Goal: Task Accomplishment & Management: Manage account settings

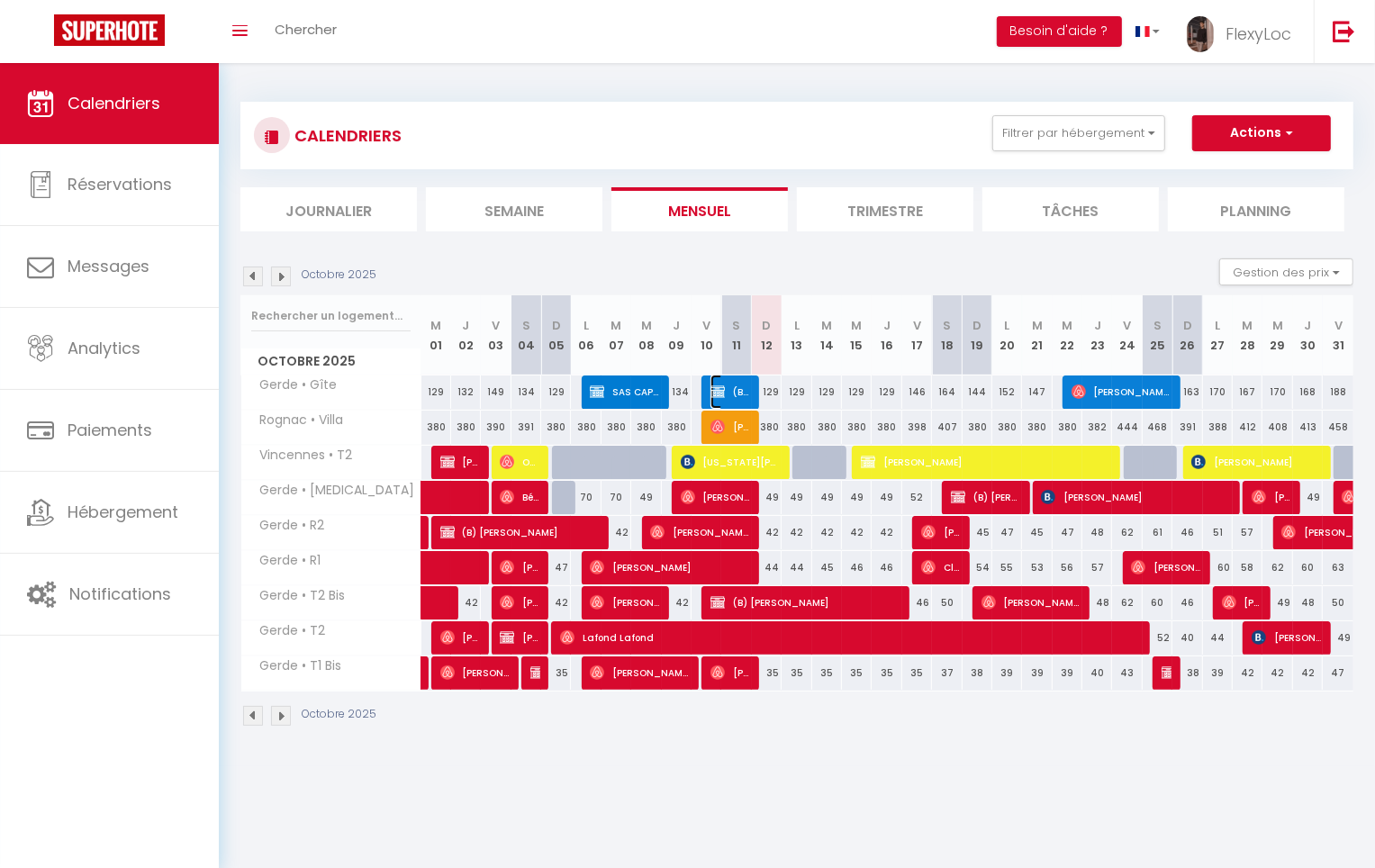
click at [749, 394] on span "(B) [PERSON_NAME]" at bounding box center [730, 392] width 39 height 35
checkbox input "false"
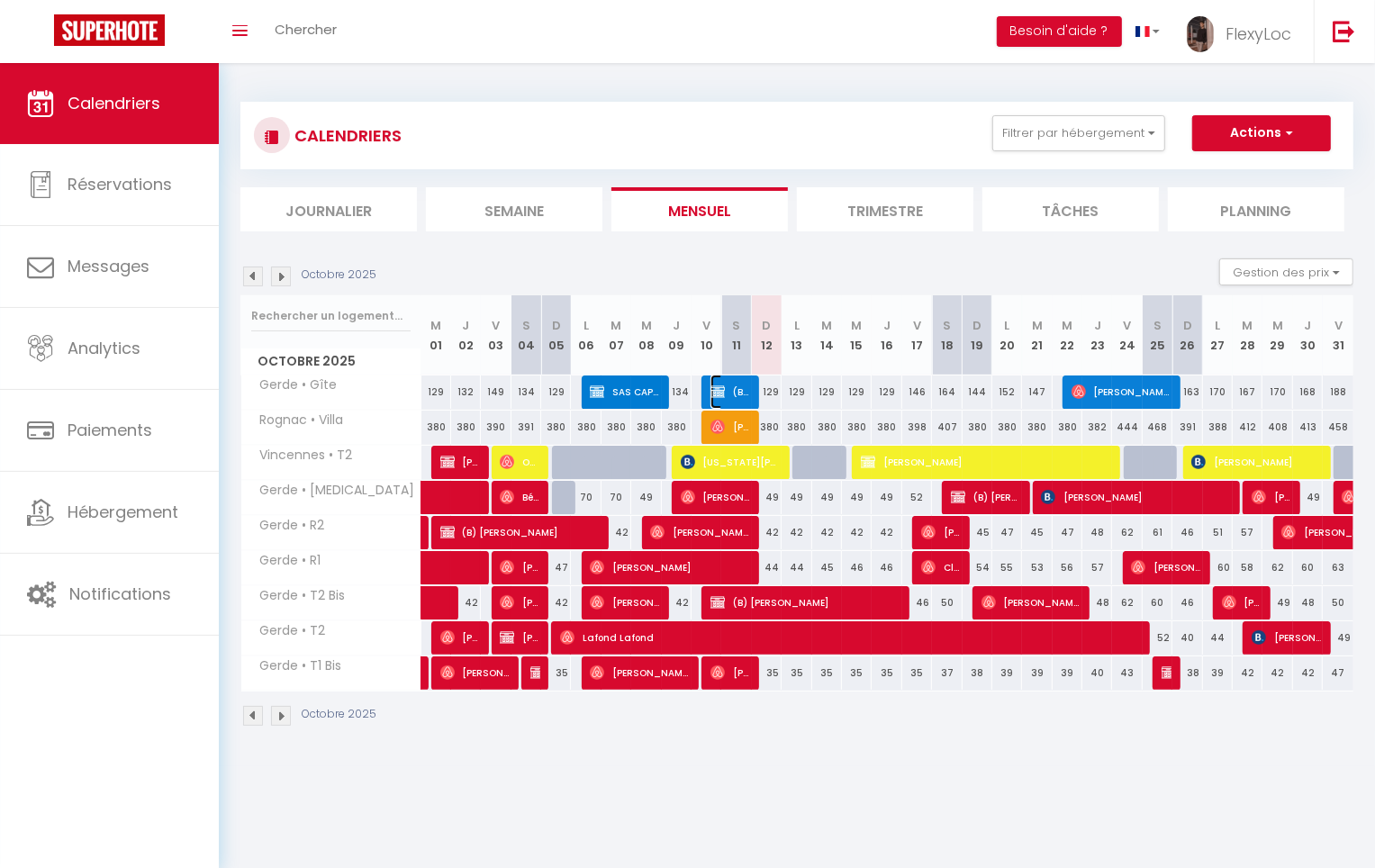
checkbox input "false"
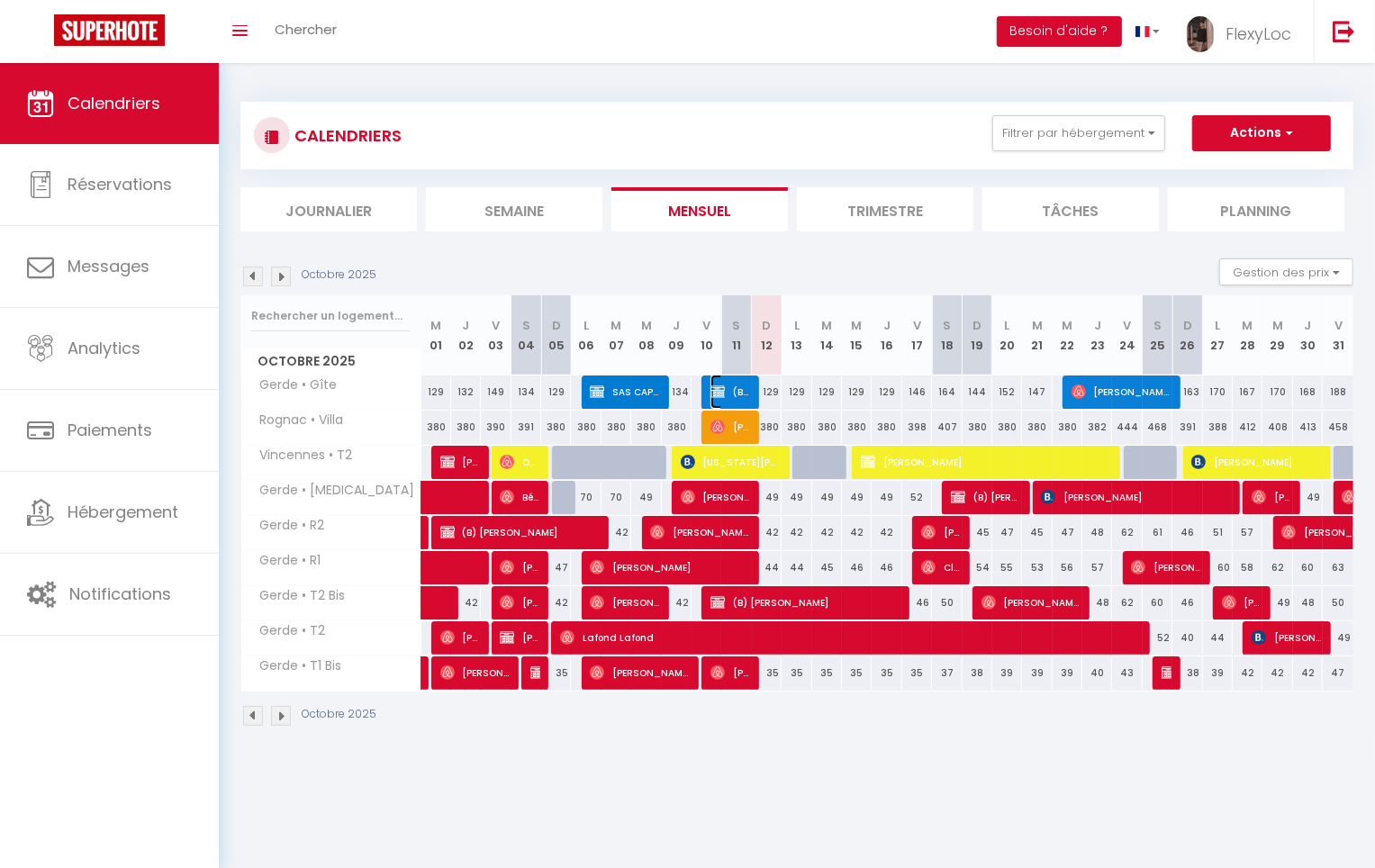
checkbox input "false"
select select "OK"
select select "KO"
select select "0"
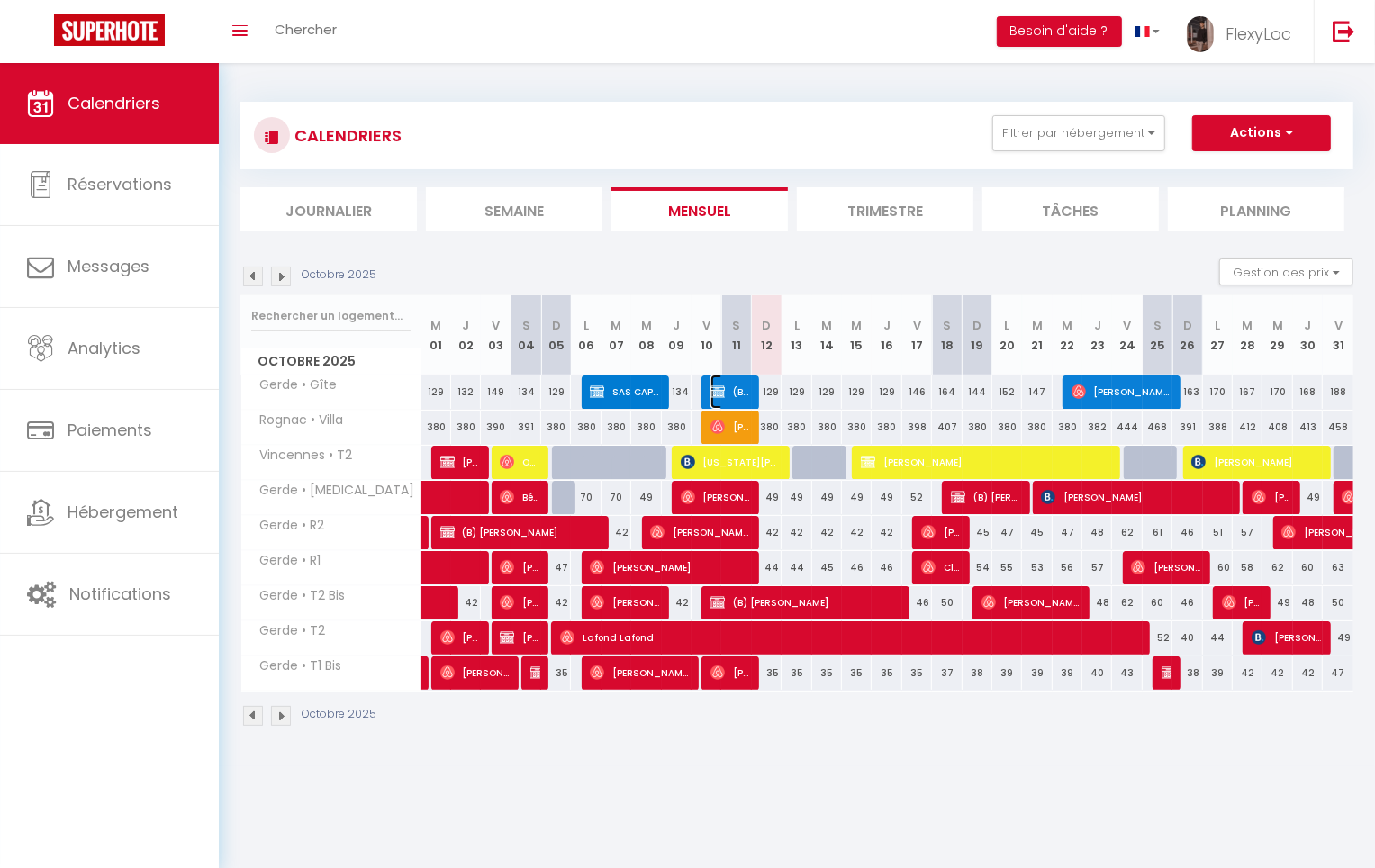
select select "1"
select select
checkbox input "false"
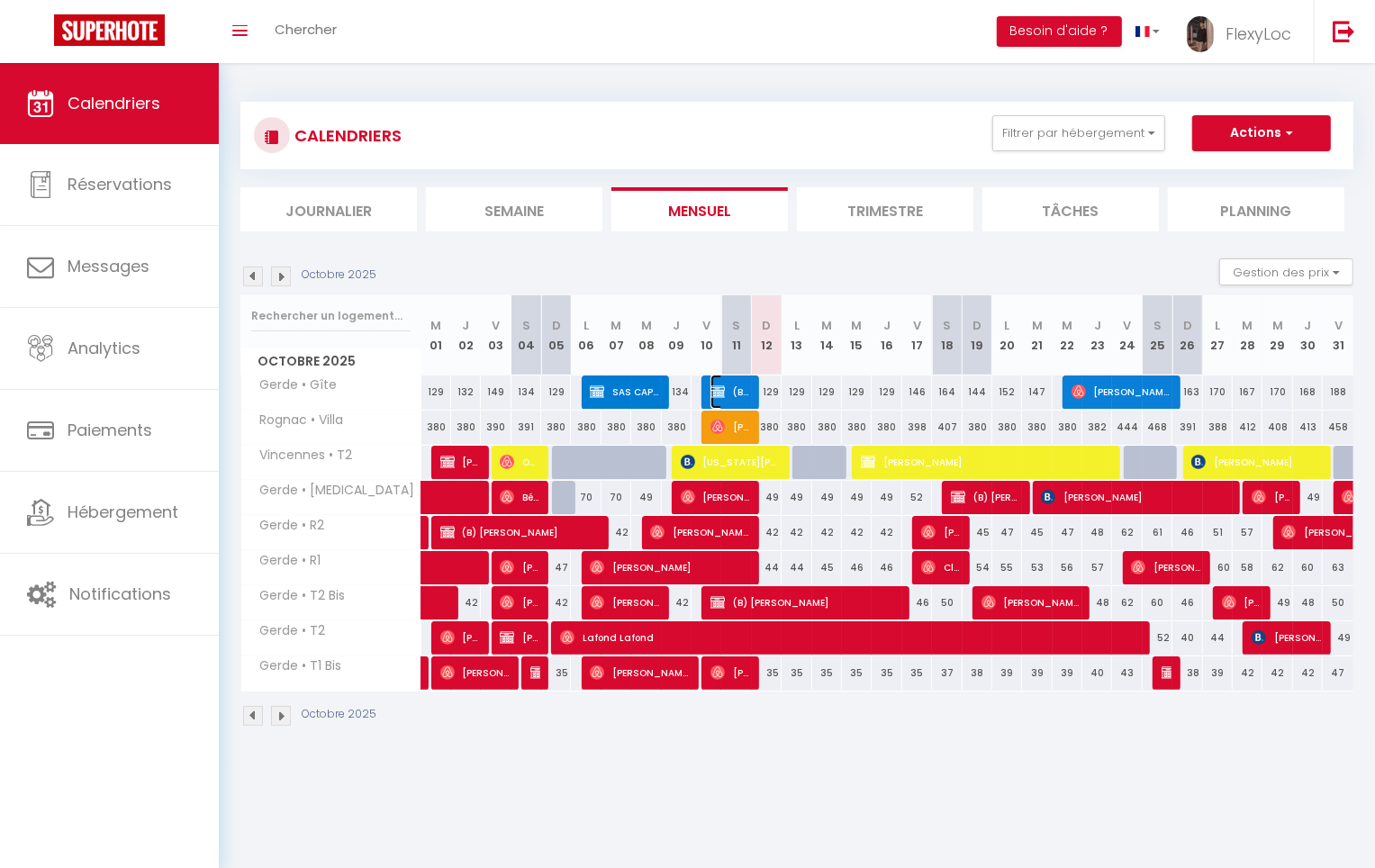
checkbox input "false"
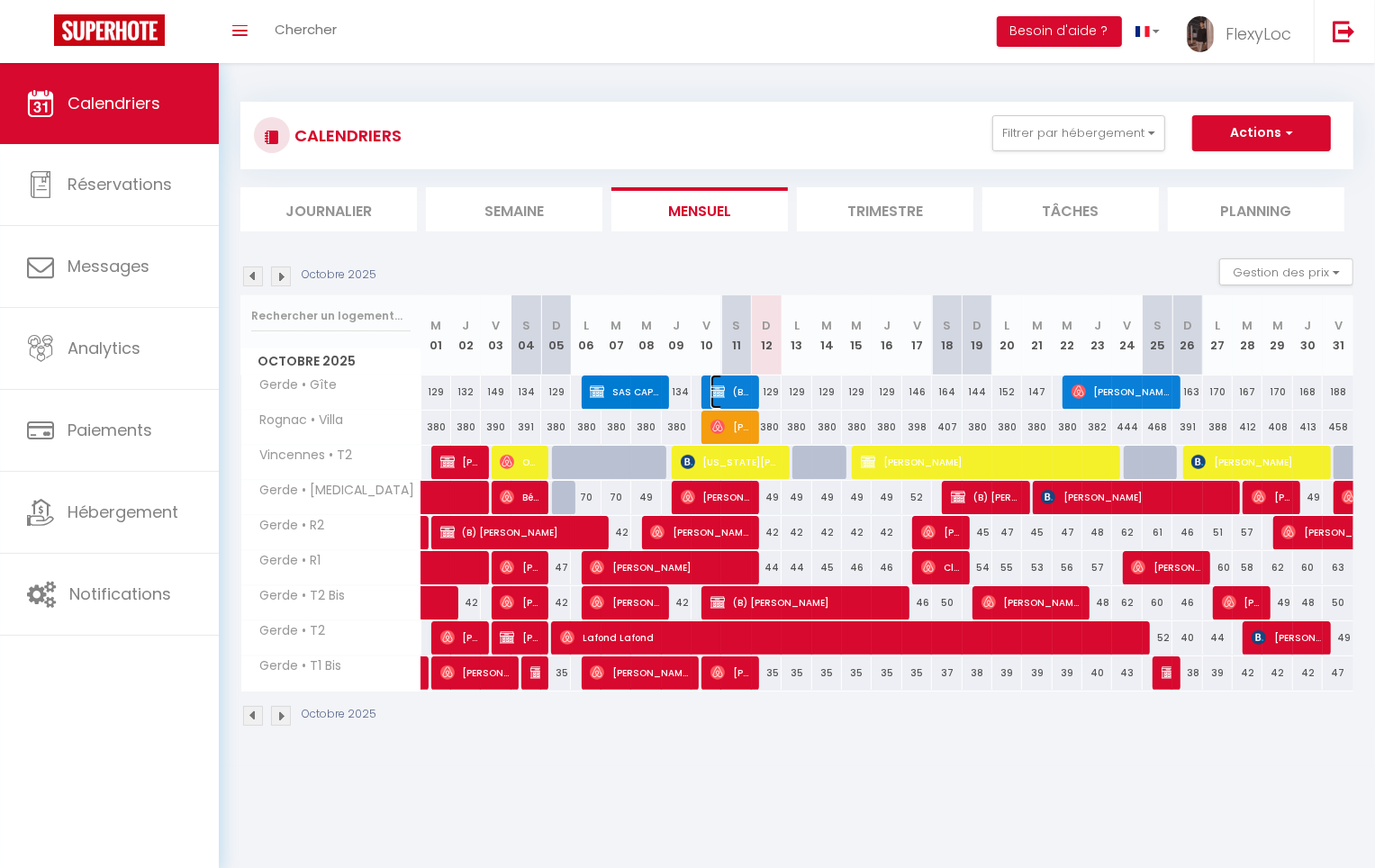
checkbox input "false"
select select "5809"
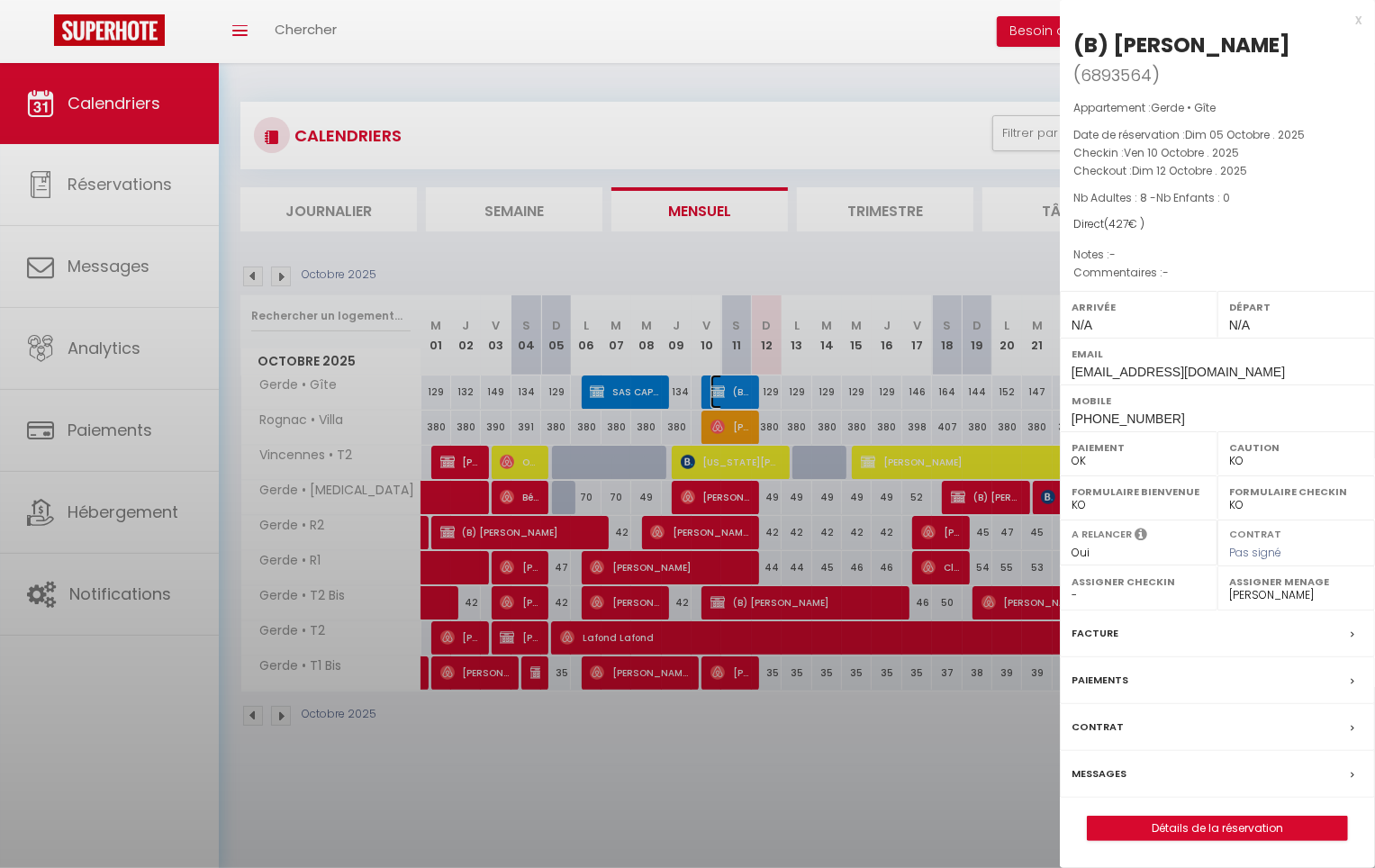
checkbox input "false"
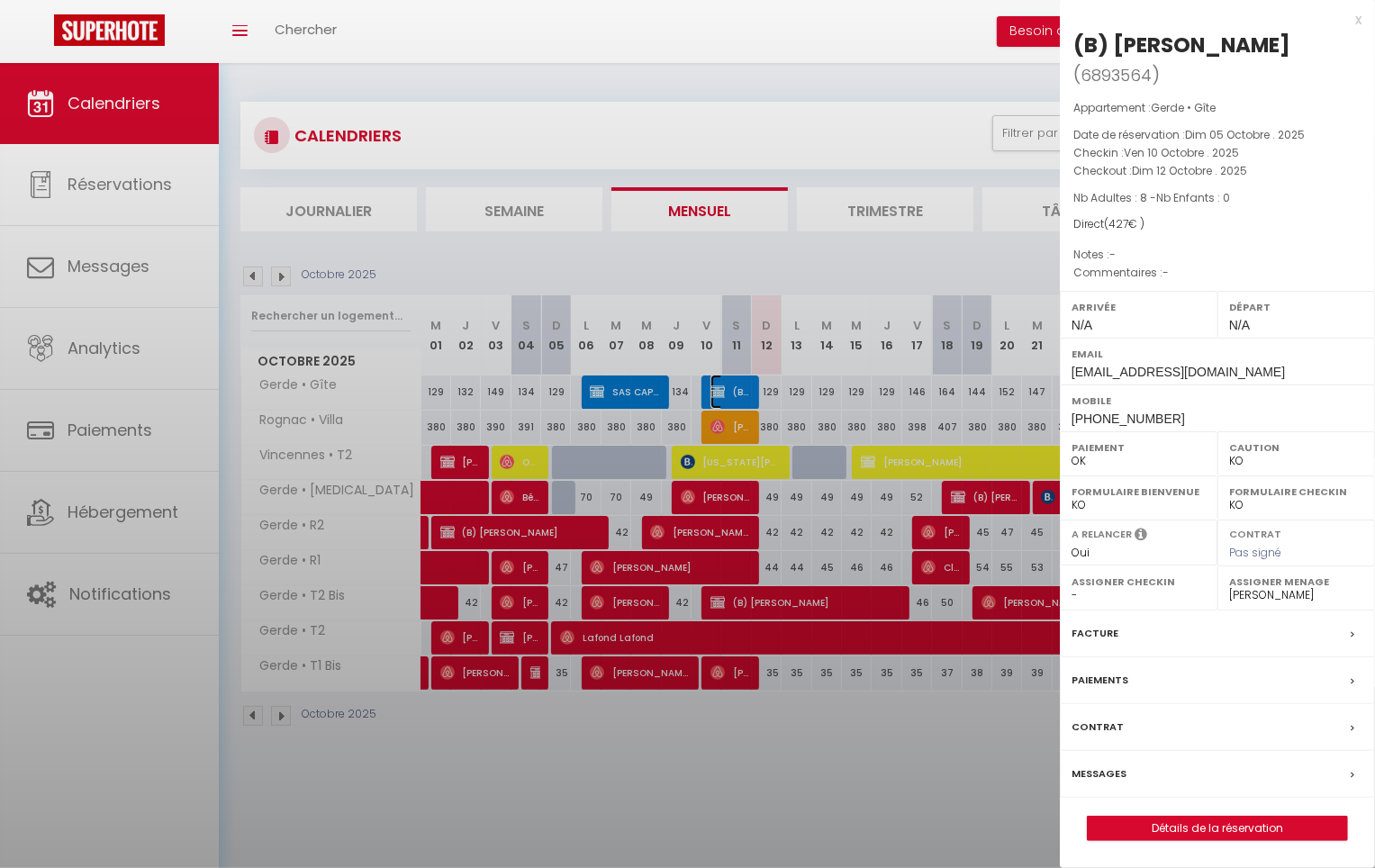
checkbox input "false"
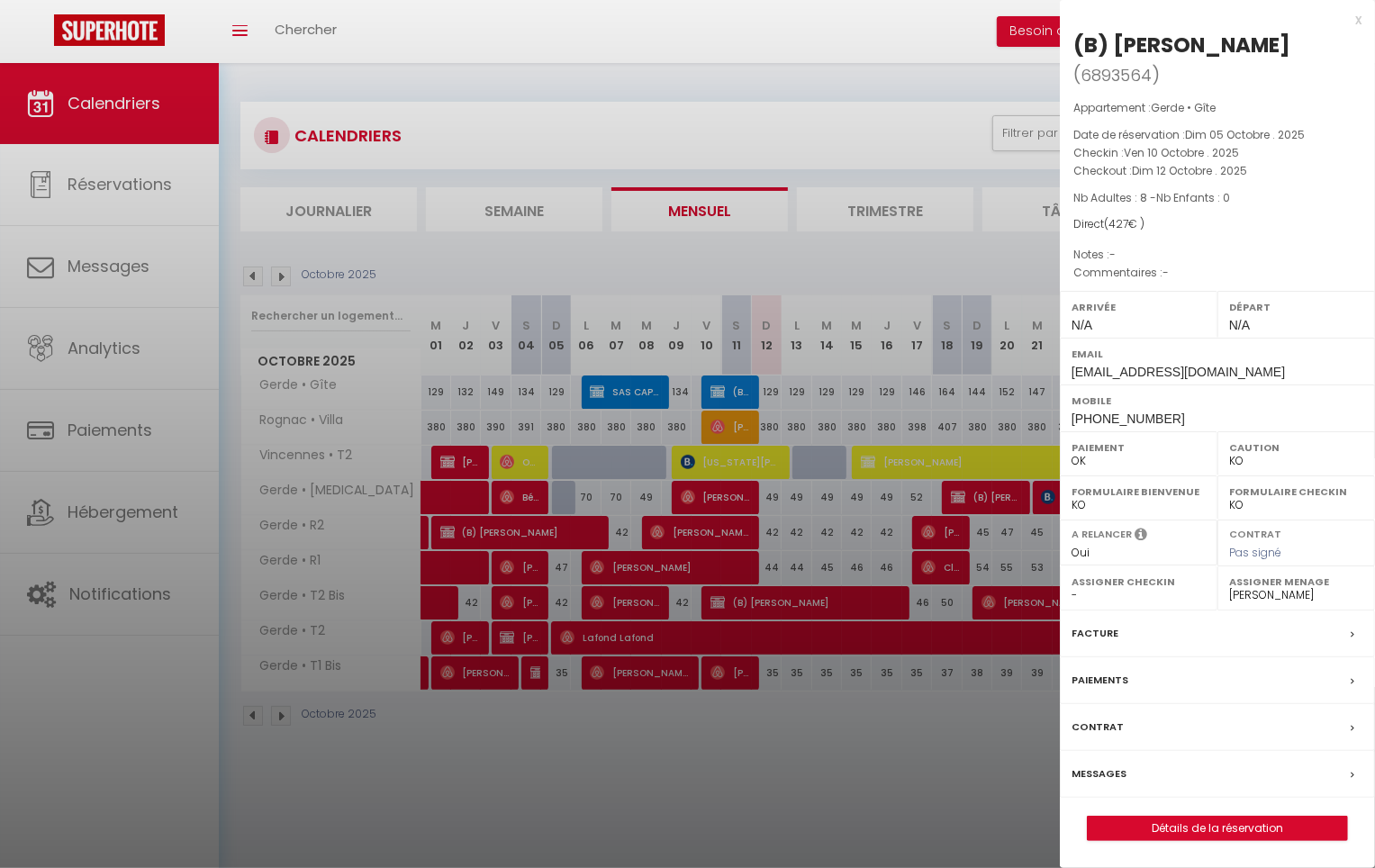
click at [749, 394] on div at bounding box center [688, 434] width 1375 height 868
checkbox input "false"
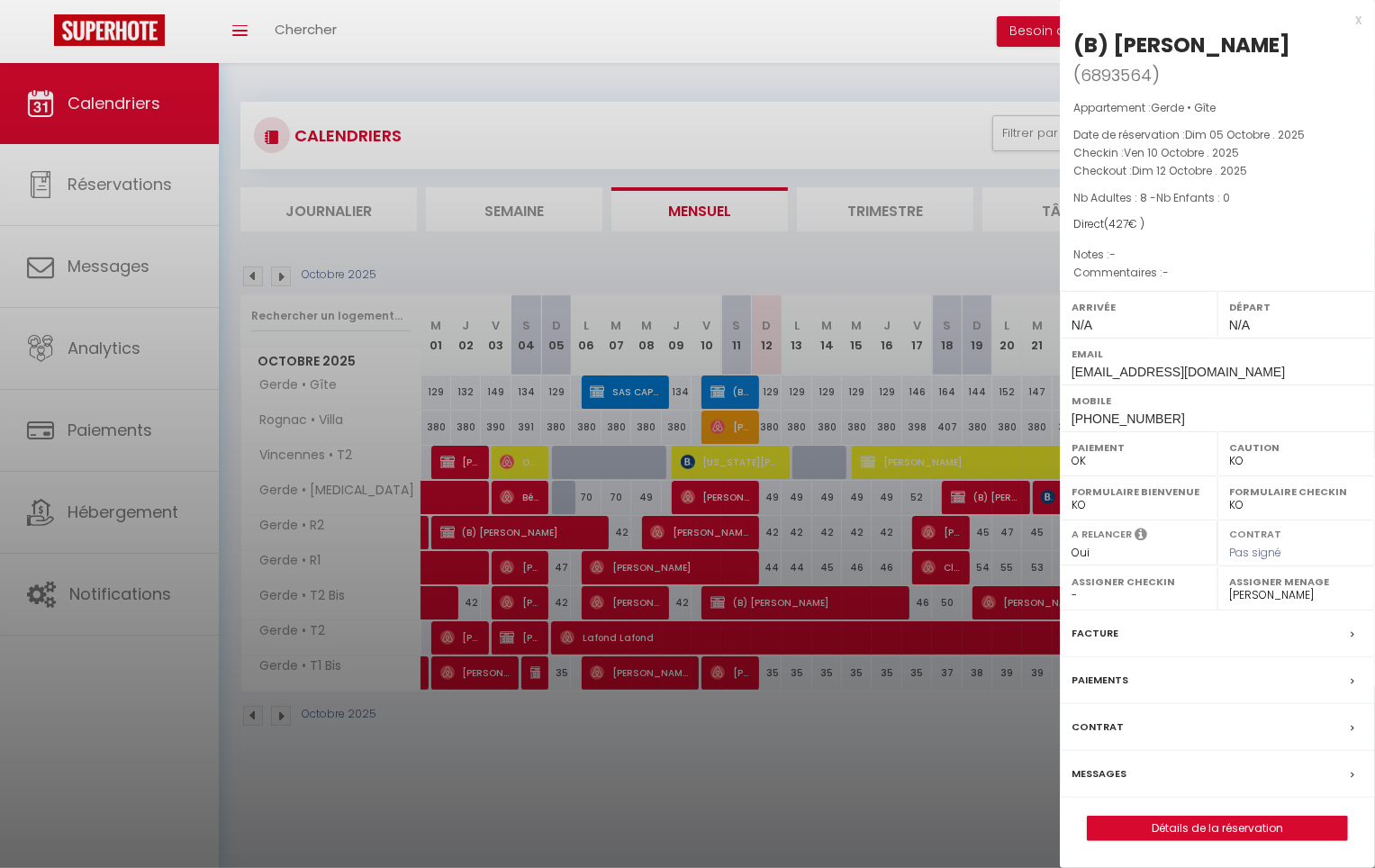
checkbox input "false"
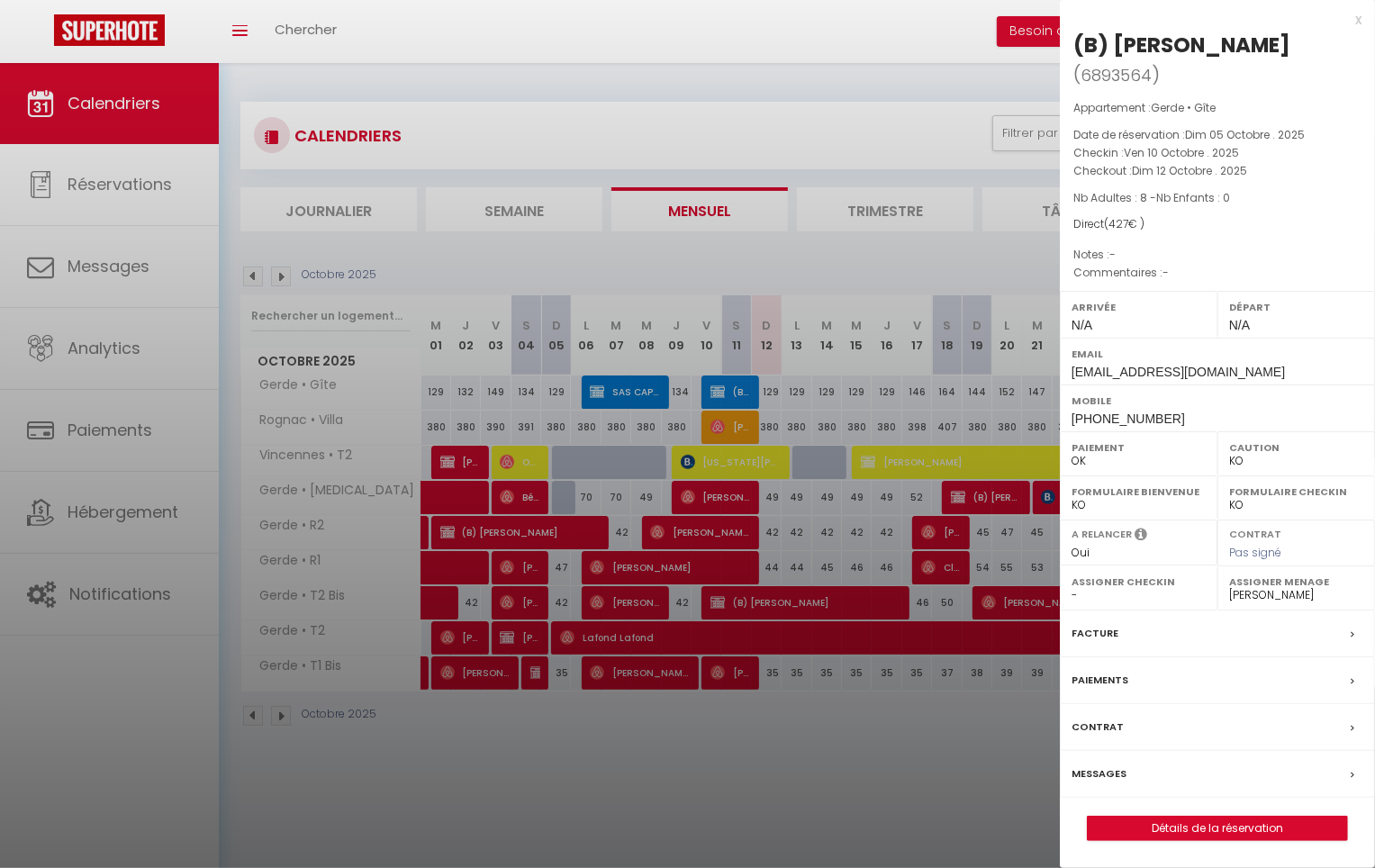
checkbox input "false"
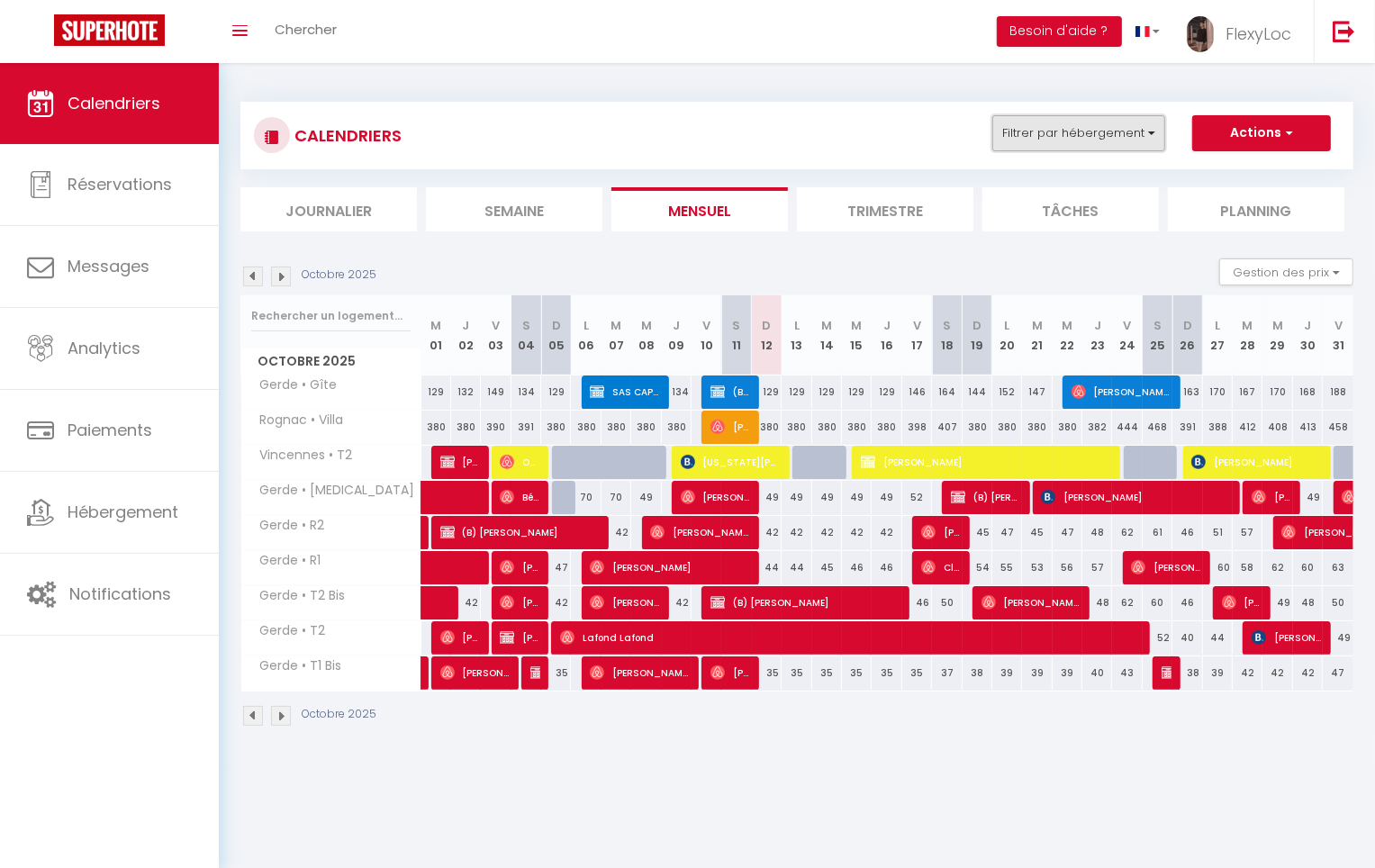
click at [1075, 134] on button "Filtrer par hébergement" at bounding box center [1078, 133] width 173 height 36
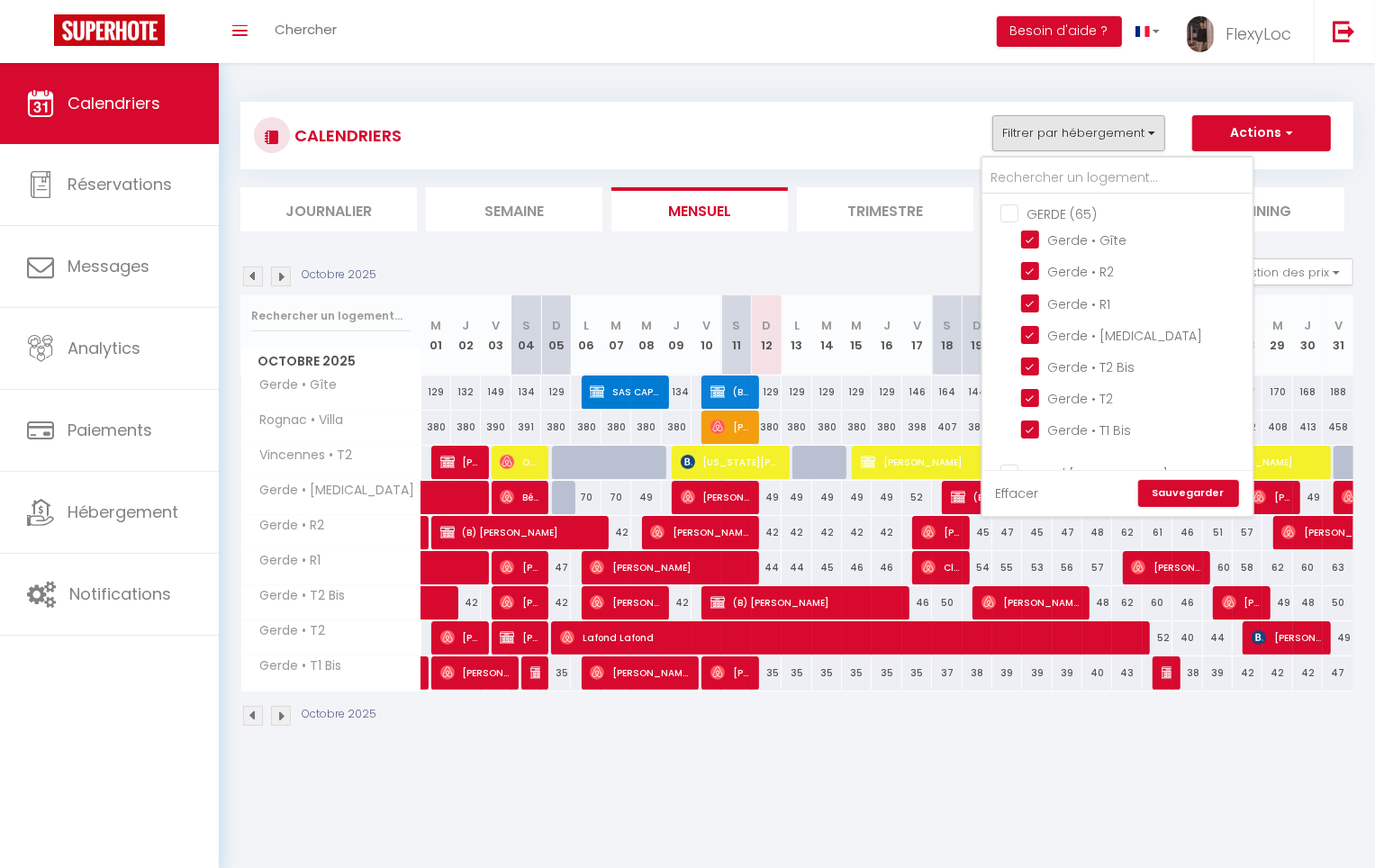
click at [1022, 498] on link "Effacer" at bounding box center [1018, 493] width 43 height 20
checkbox input "false"
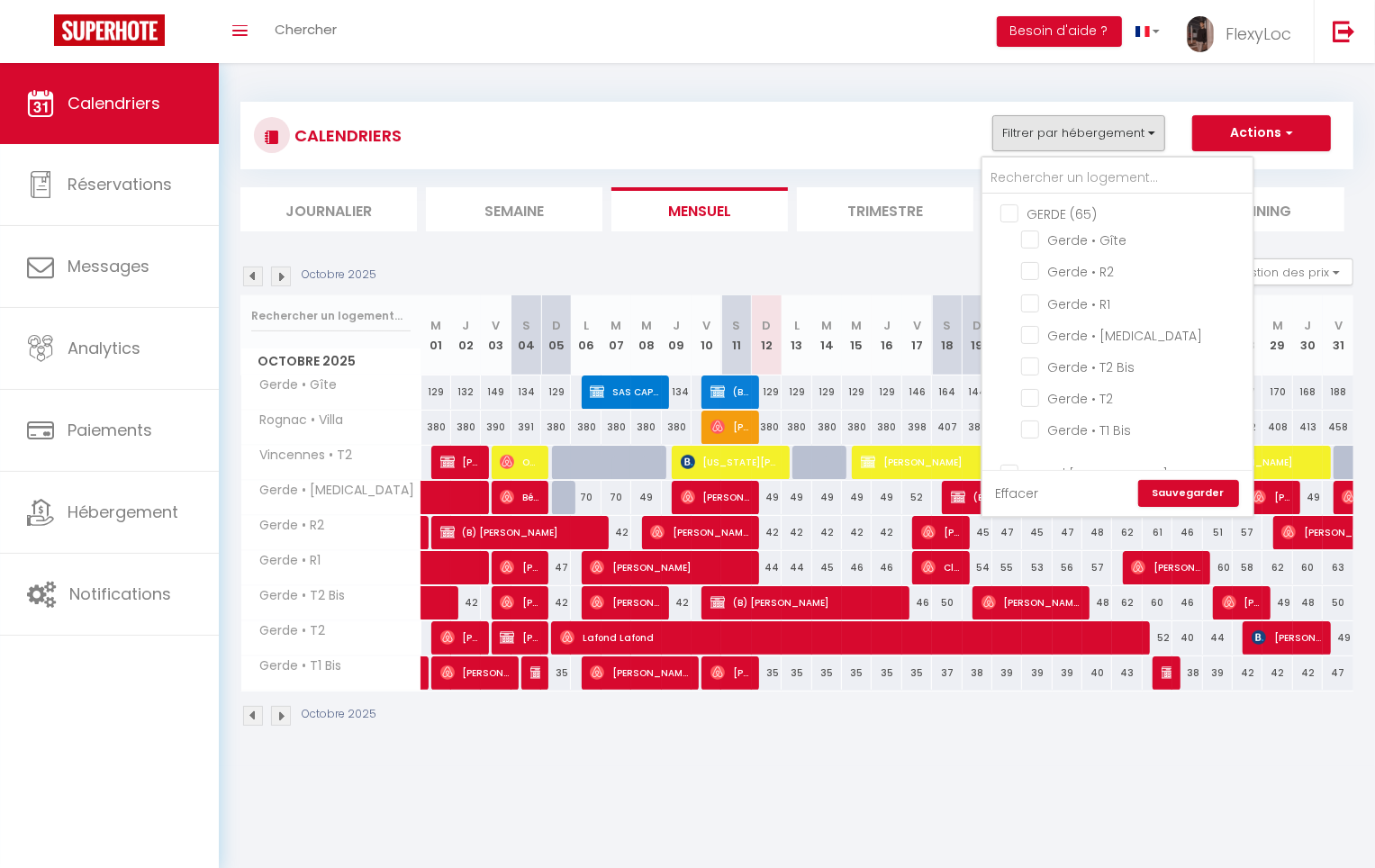
checkbox input "false"
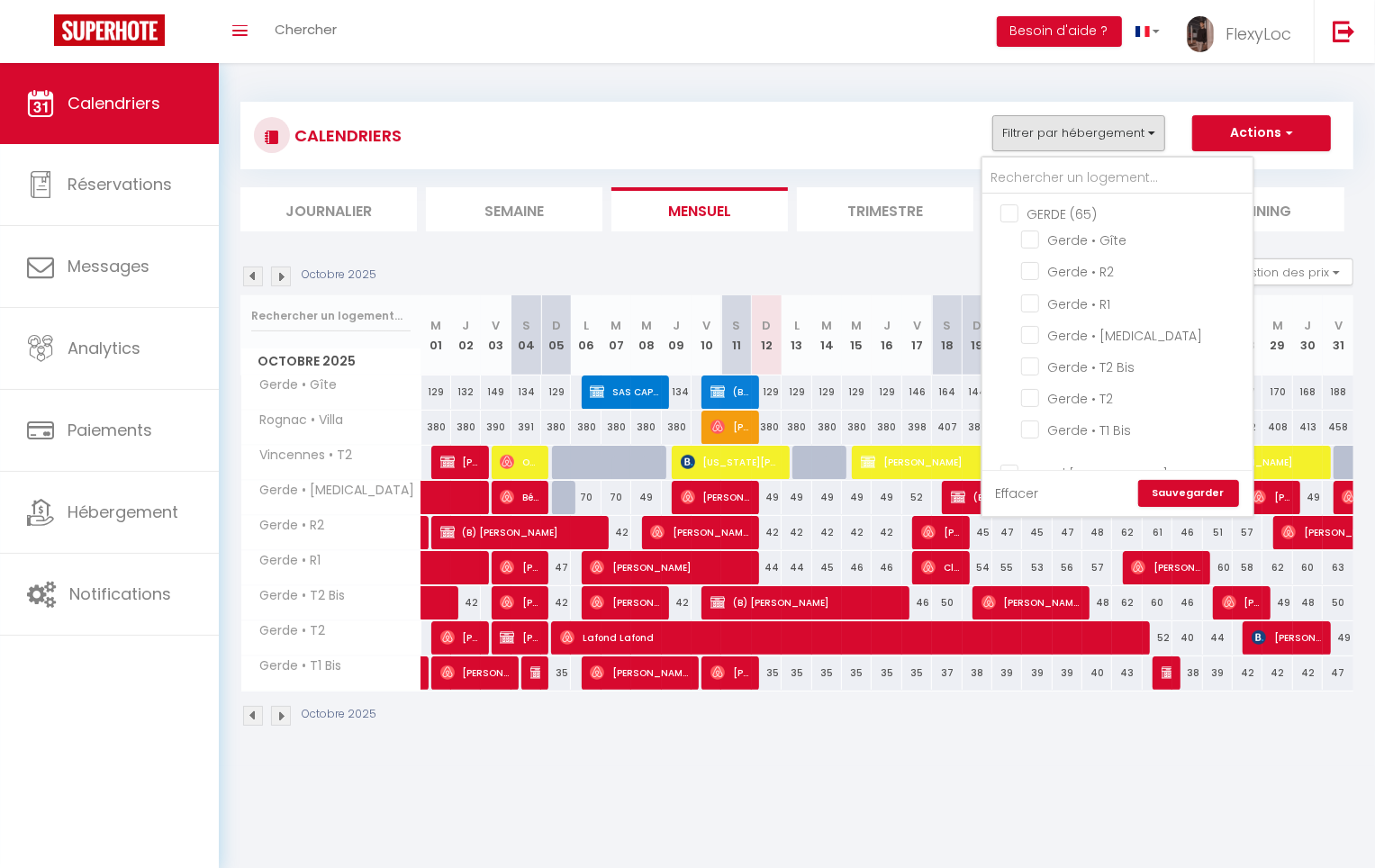
checkbox input "false"
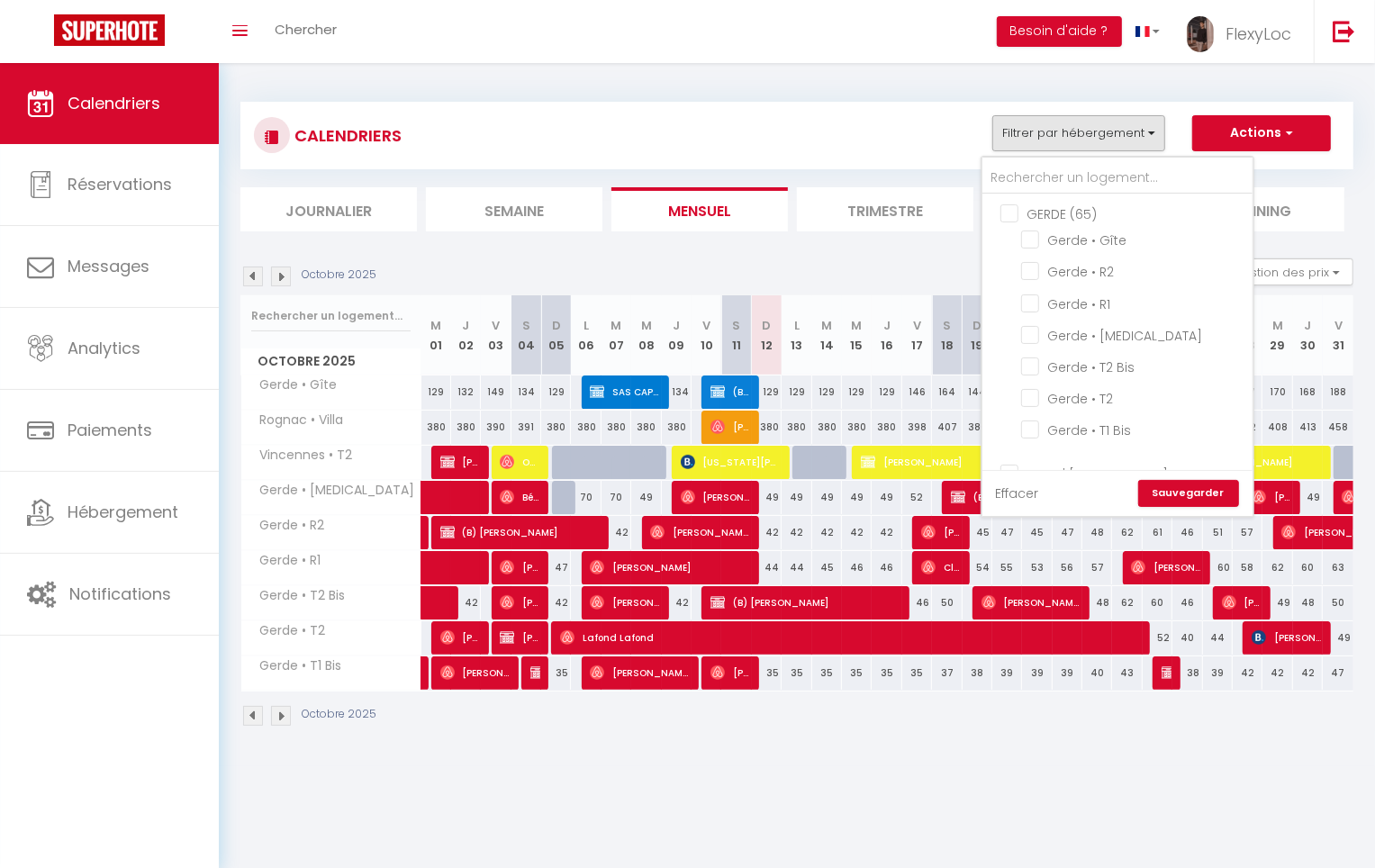
checkbox input "false"
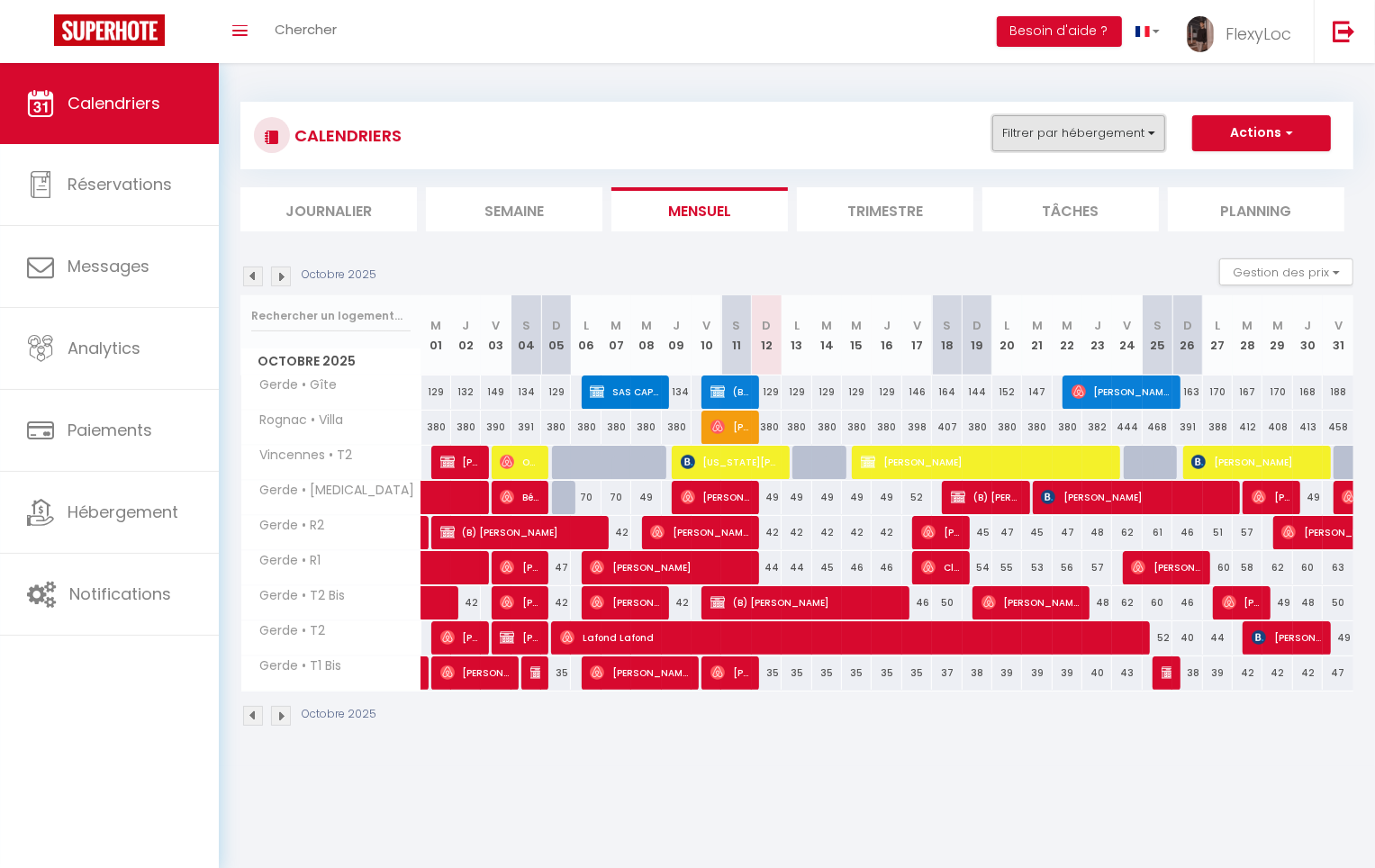
click at [1050, 139] on button "Filtrer par hébergement" at bounding box center [1078, 133] width 173 height 36
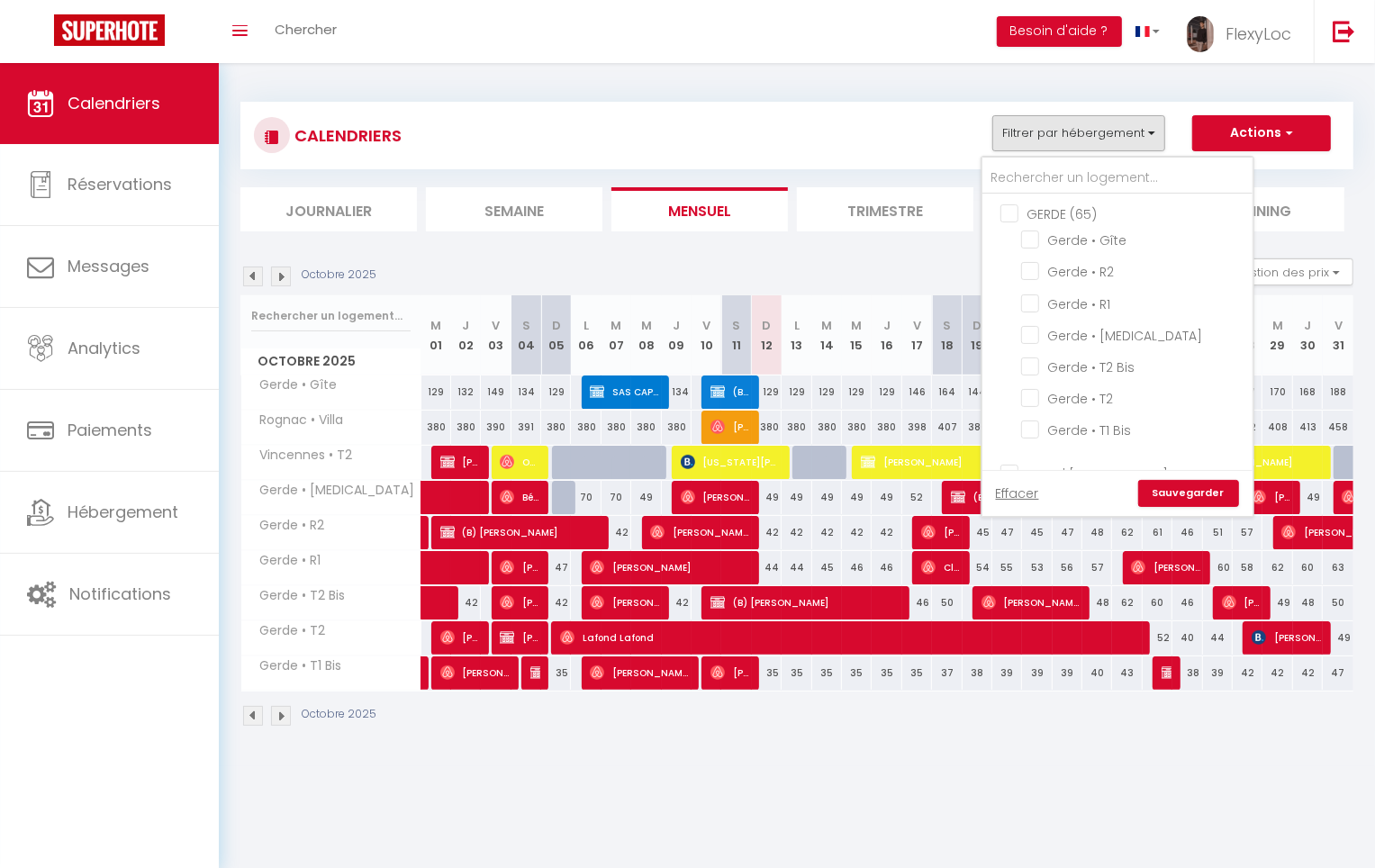
click at [1039, 205] on input "GERDE (65)" at bounding box center [1135, 212] width 270 height 18
checkbox input "true"
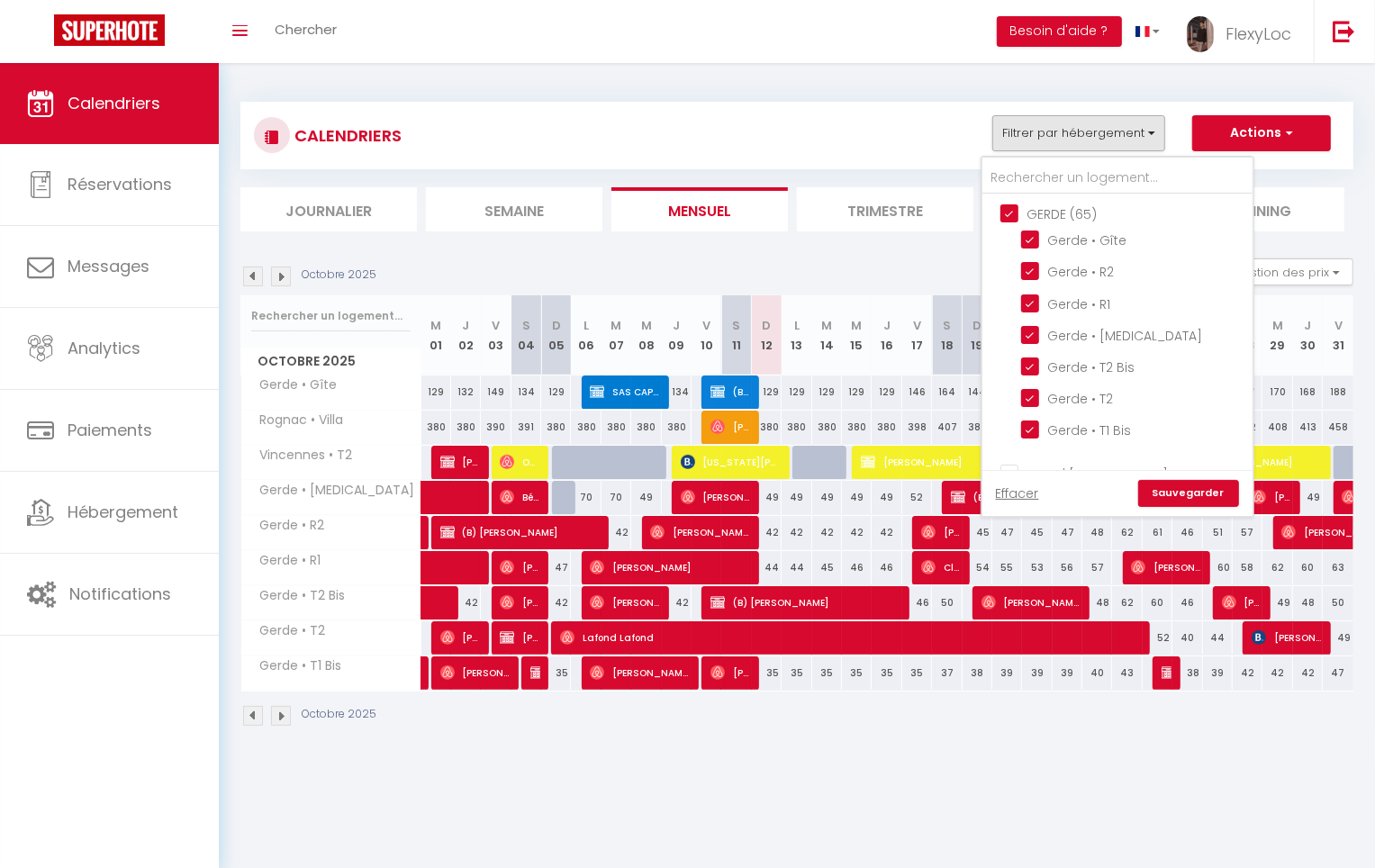
checkbox input "true"
checkbox input "false"
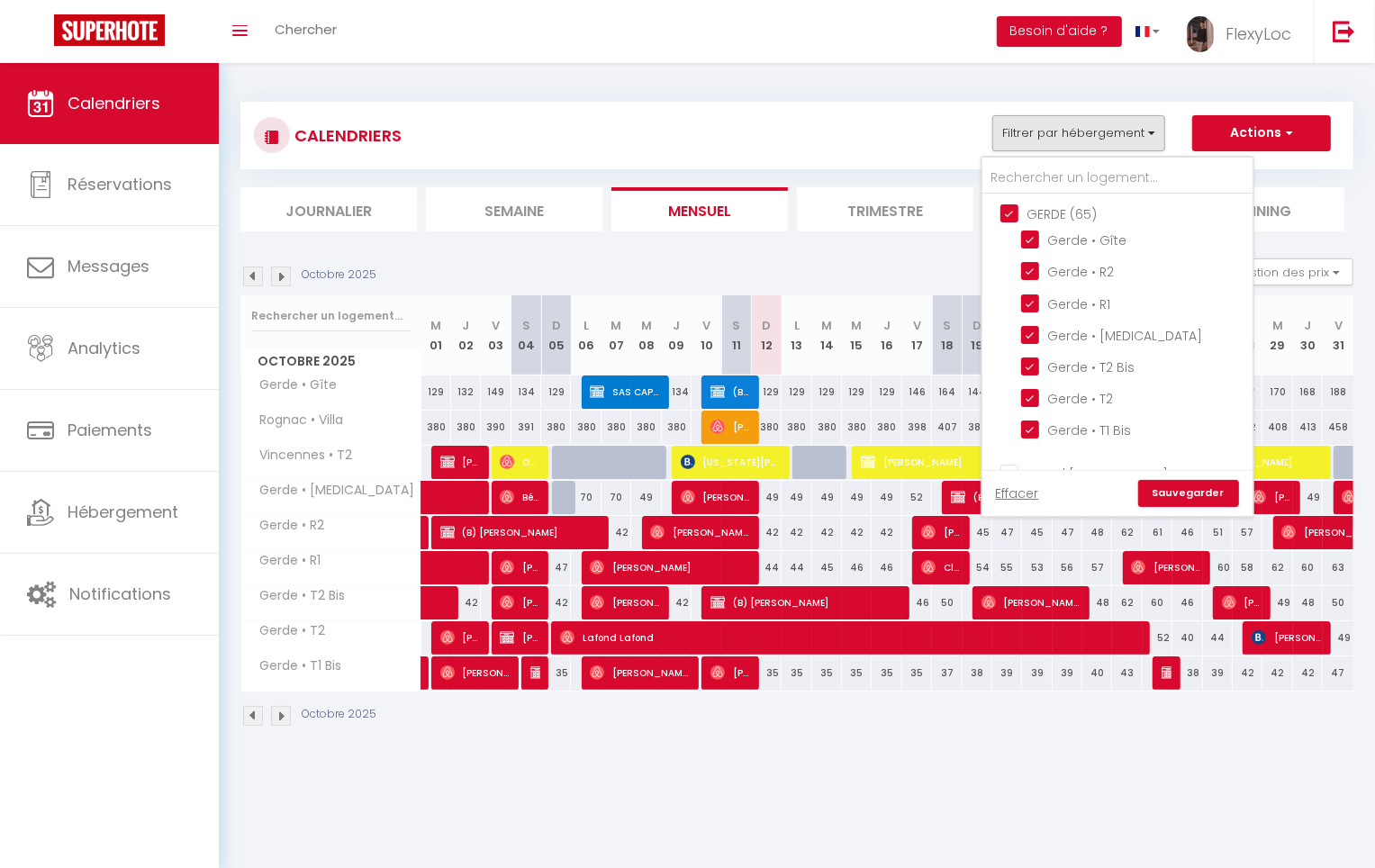
checkbox input "false"
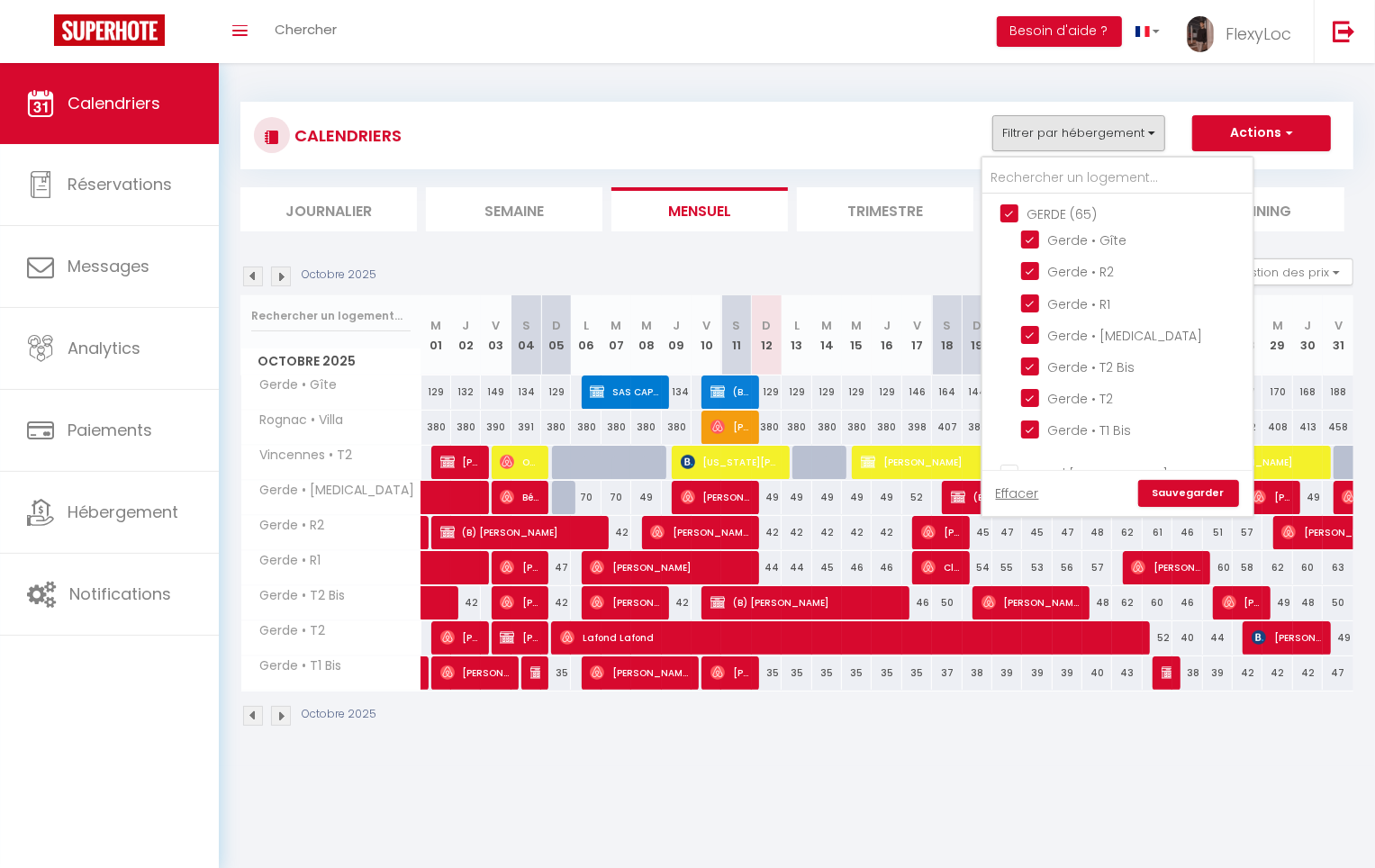
click at [1189, 501] on link "Sauvegarder" at bounding box center [1189, 493] width 101 height 27
